Goal: Task Accomplishment & Management: Manage account settings

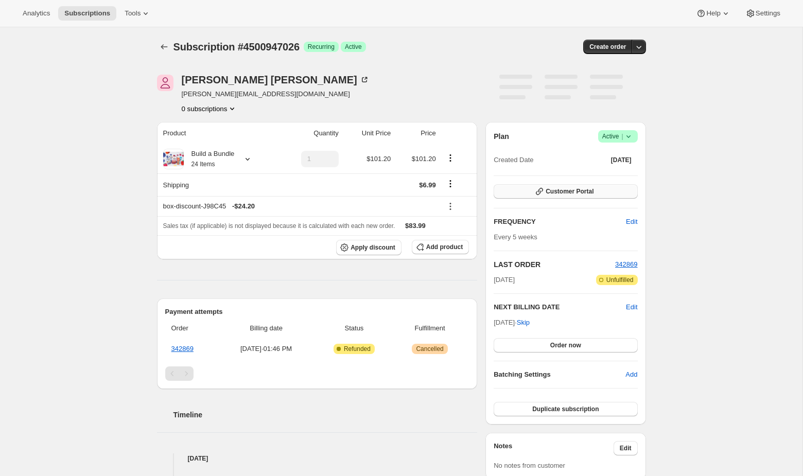
click at [577, 195] on span "Customer Portal" at bounding box center [570, 191] width 48 height 8
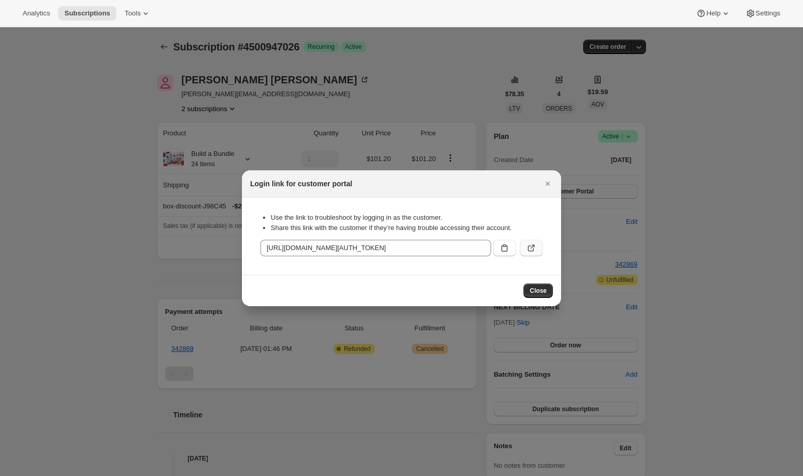
click at [535, 246] on icon ":r1k:" at bounding box center [531, 248] width 10 height 10
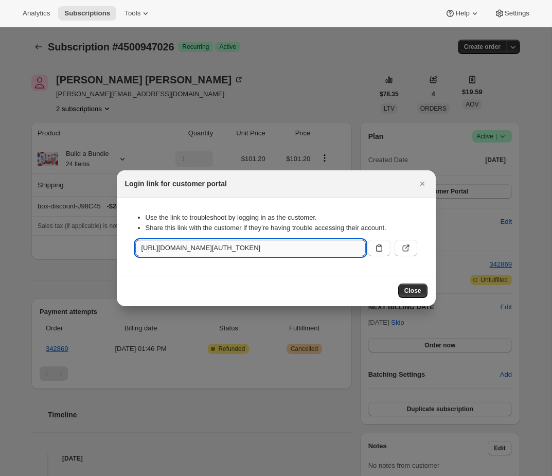
click at [216, 245] on input "https://onceuponafarmorganics.com/tools/bundle-subscriptions?authToken=eyJhbGci…" at bounding box center [250, 248] width 231 height 16
click at [218, 246] on input "https://onceuponafarmorganics.com/tools/bundle-subscriptions?authToken=eyJhbGci…" at bounding box center [250, 248] width 231 height 16
click at [40, 215] on div at bounding box center [276, 238] width 552 height 476
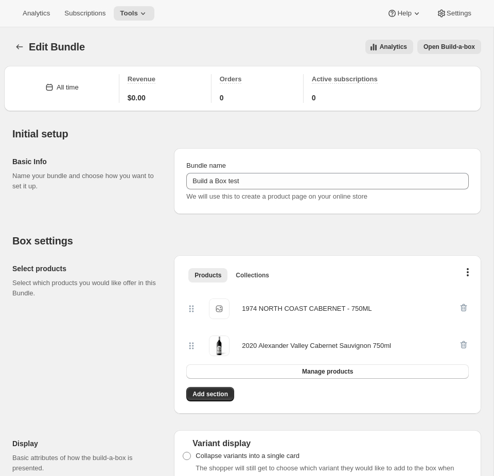
select select "minMax"
